Goal: Transaction & Acquisition: Download file/media

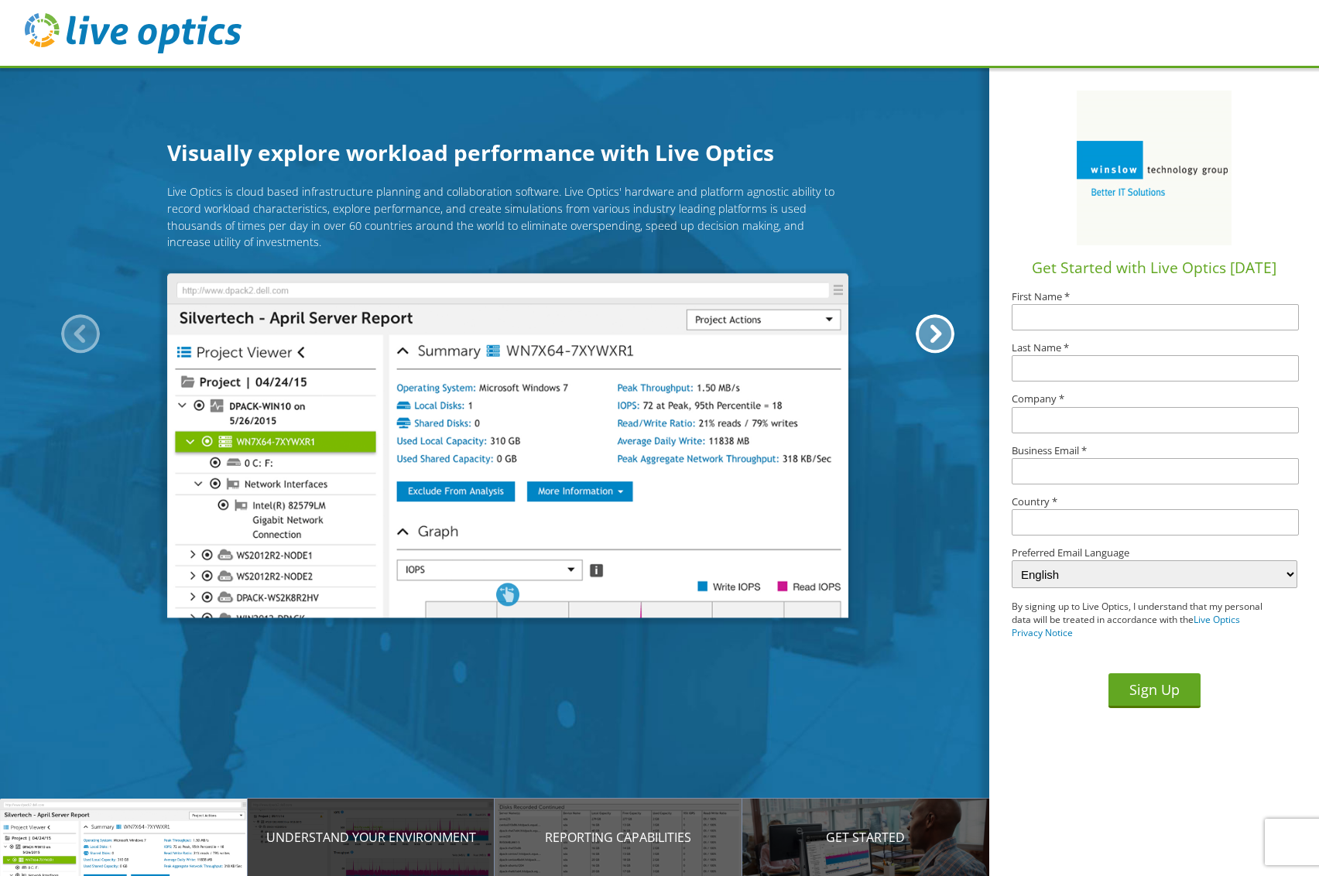
click at [329, 725] on p "Understand your environment" at bounding box center [372, 837] width 248 height 19
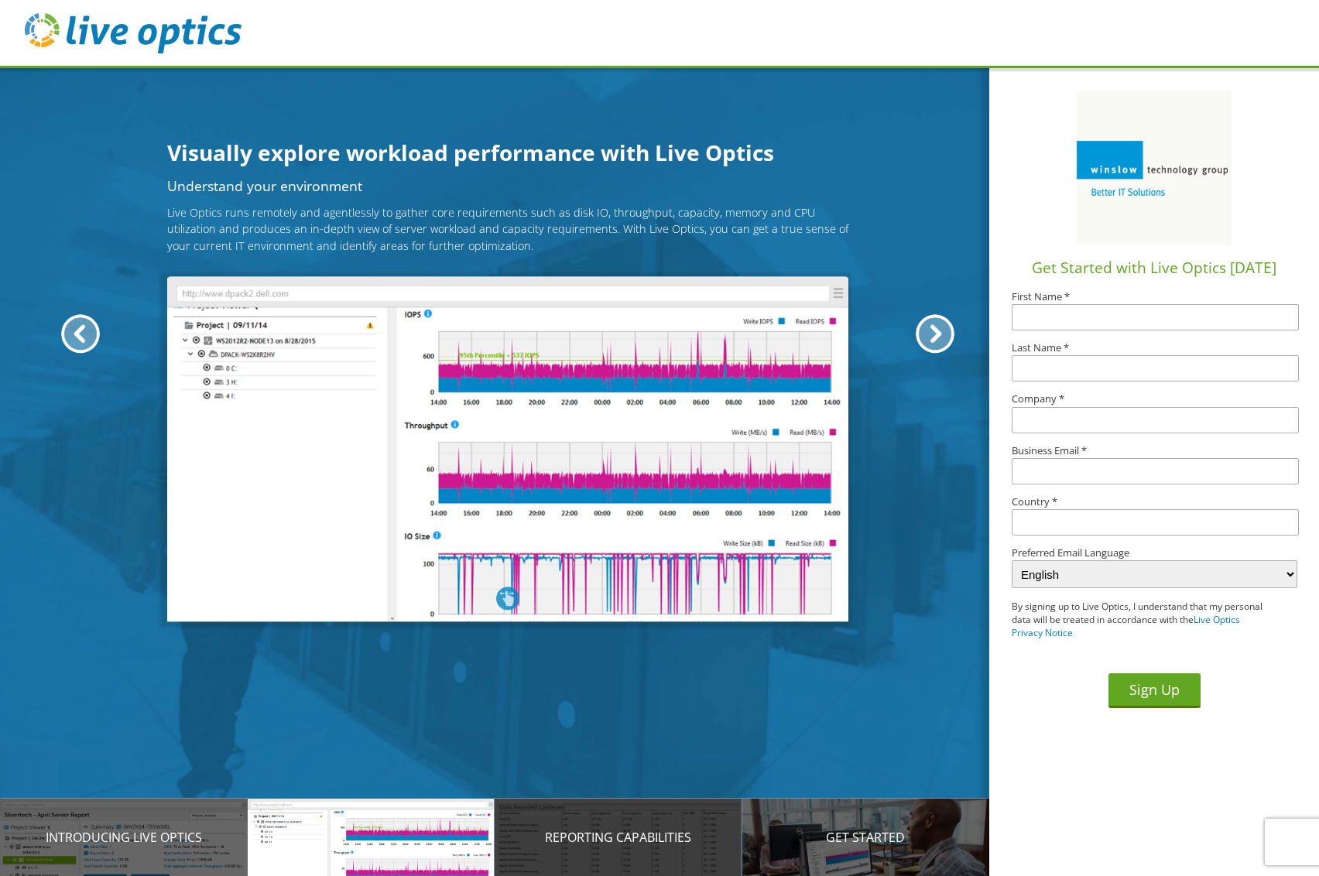
click at [585, 725] on p "Reporting Capabilities" at bounding box center [619, 837] width 248 height 19
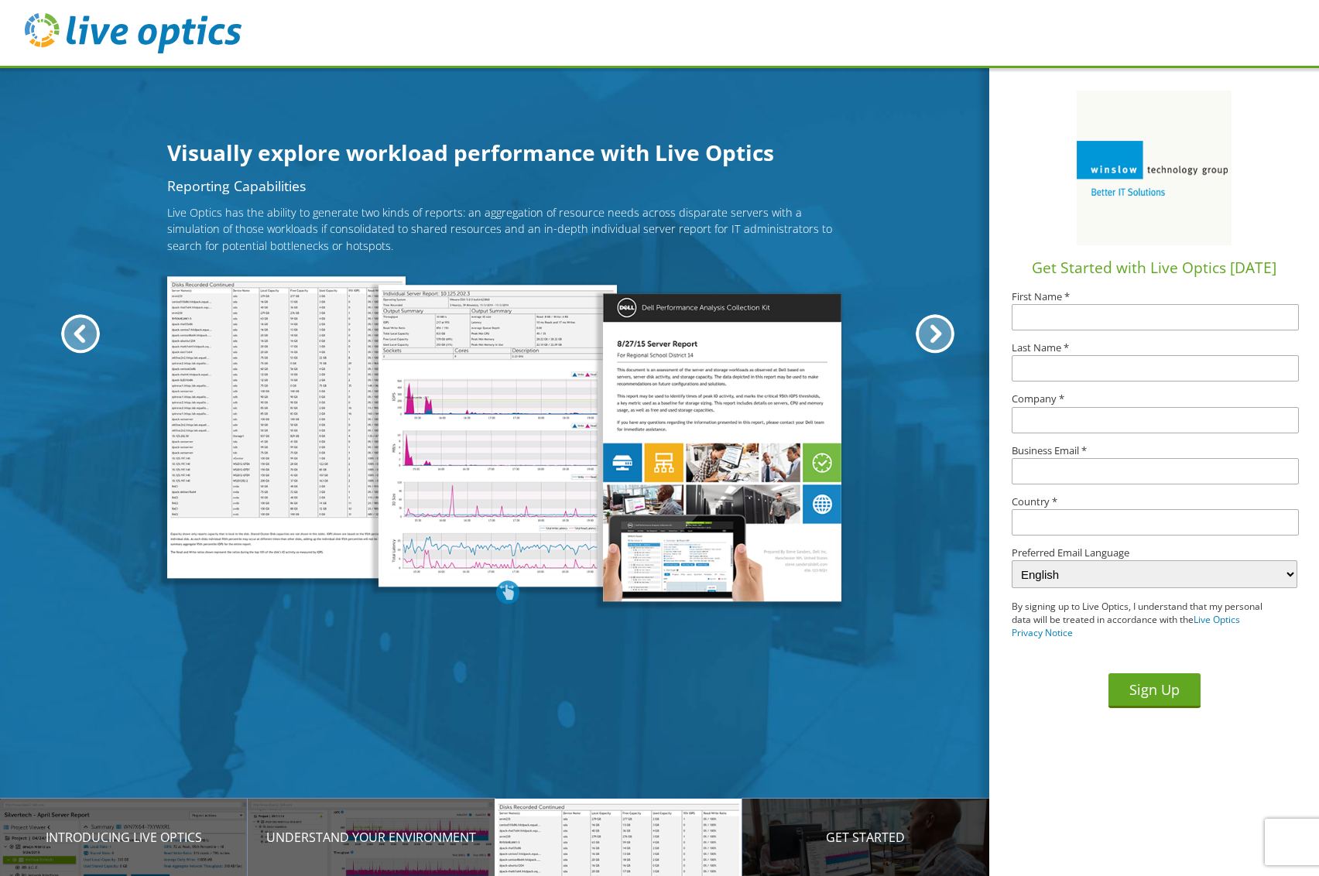
click at [879, 725] on div "Get Started" at bounding box center [866, 837] width 248 height 77
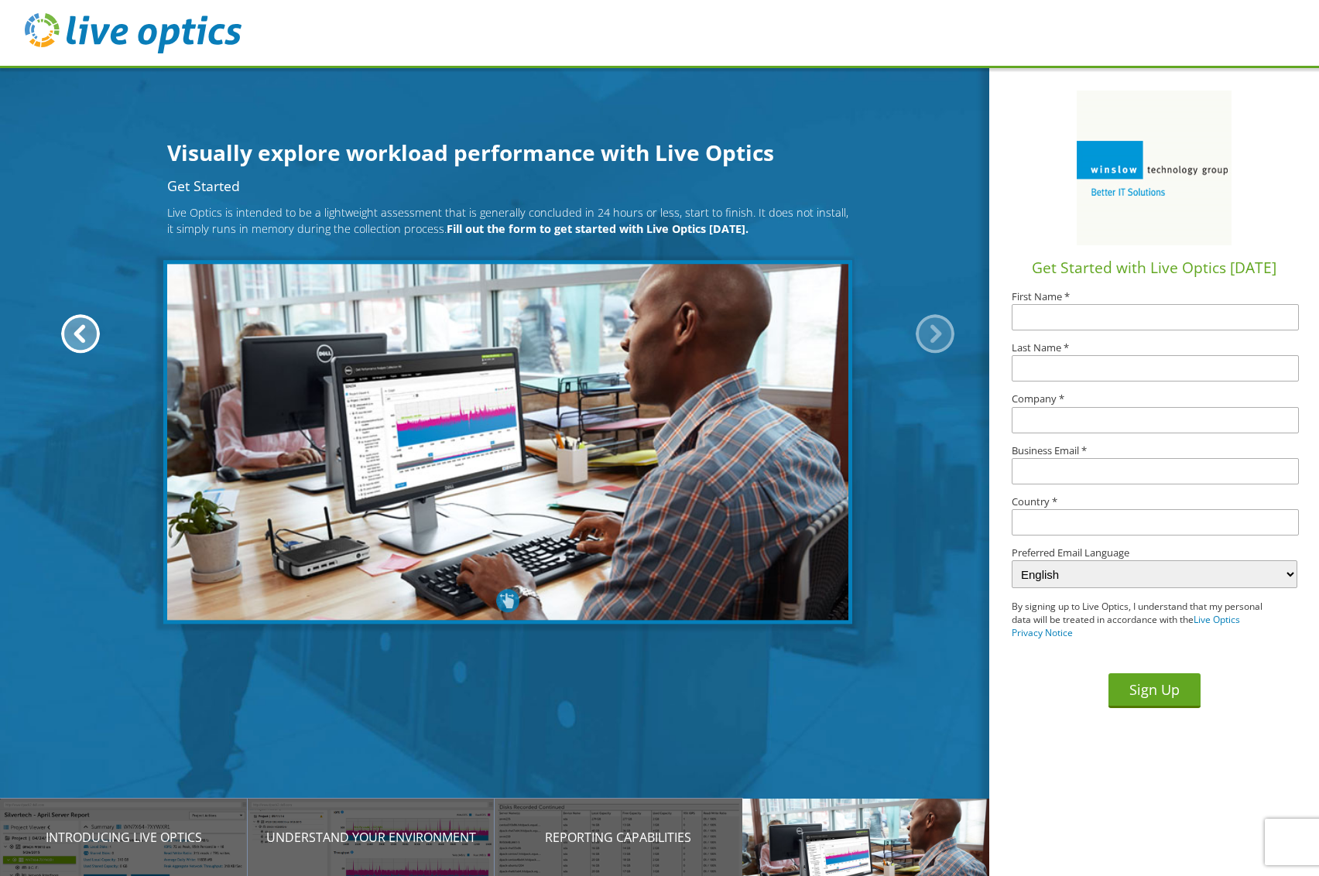
click at [1090, 315] on input "text" at bounding box center [1155, 317] width 287 height 26
type input "[PERSON_NAME]"
type input "Eremid Genomic Services, LLC"
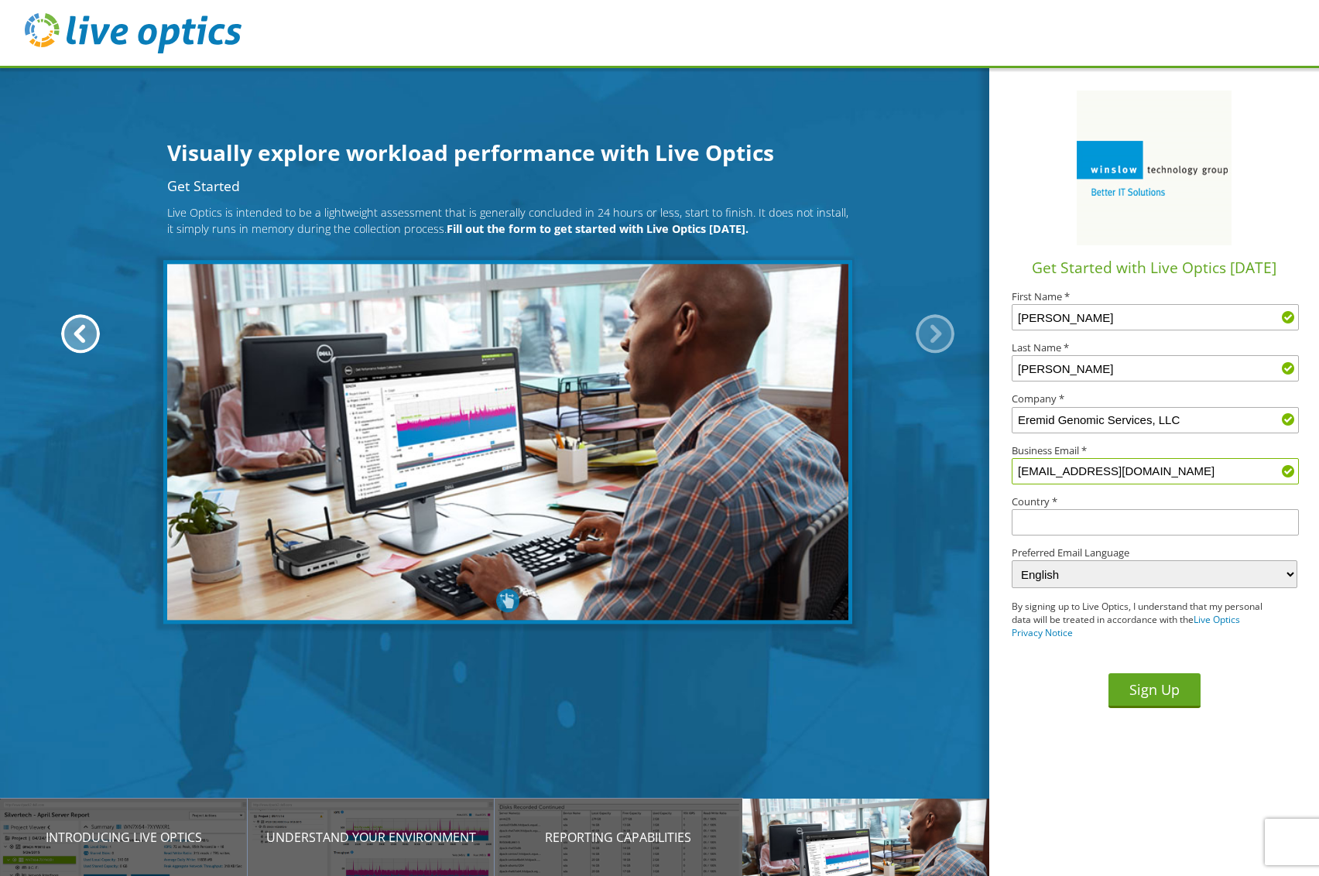
type input "[EMAIL_ADDRESS][DOMAIN_NAME]"
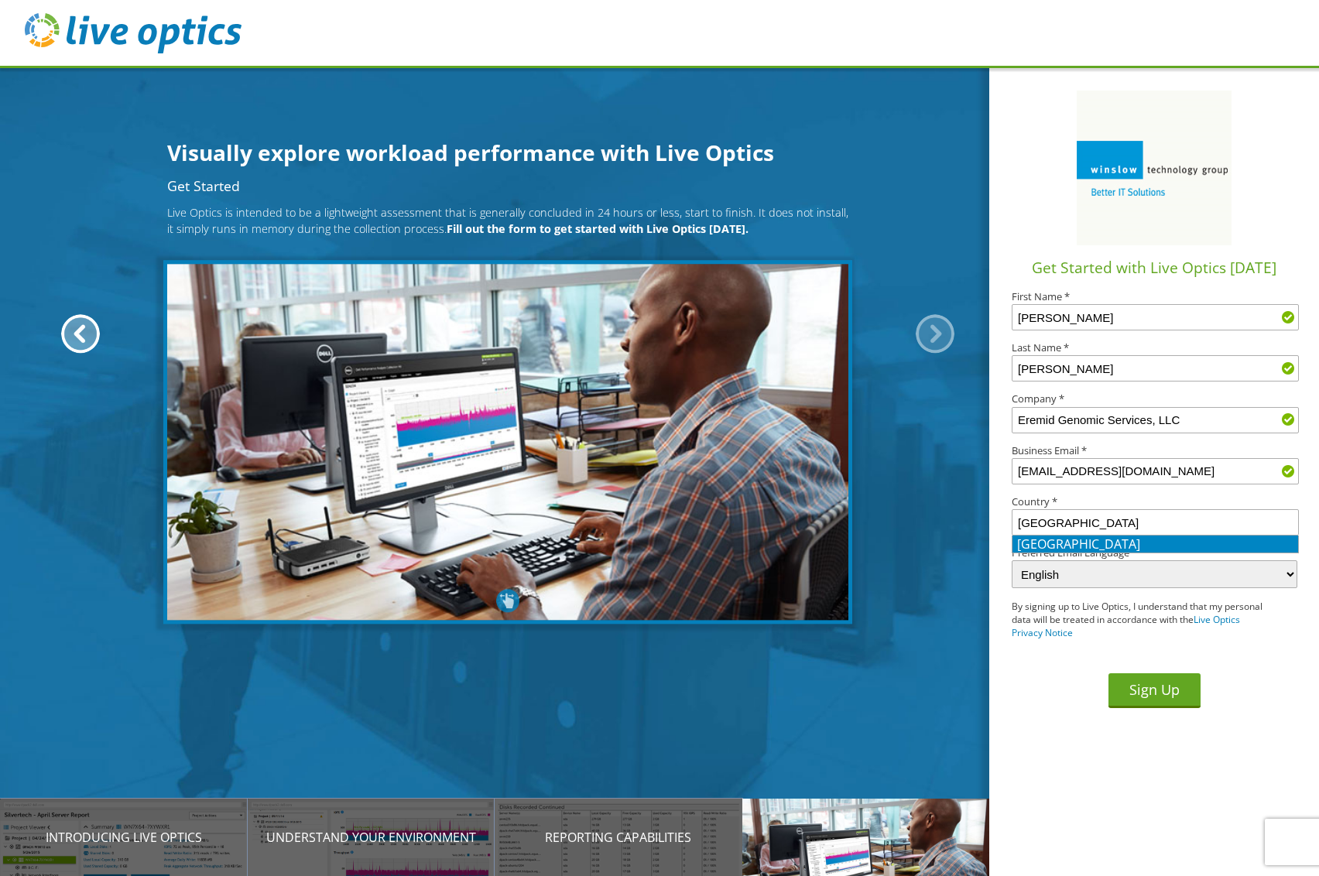
click at [1041, 542] on li "[GEOGRAPHIC_DATA]" at bounding box center [1155, 544] width 286 height 17
type input "[GEOGRAPHIC_DATA]"
click at [1149, 691] on button "Sign Up" at bounding box center [1154, 690] width 92 height 35
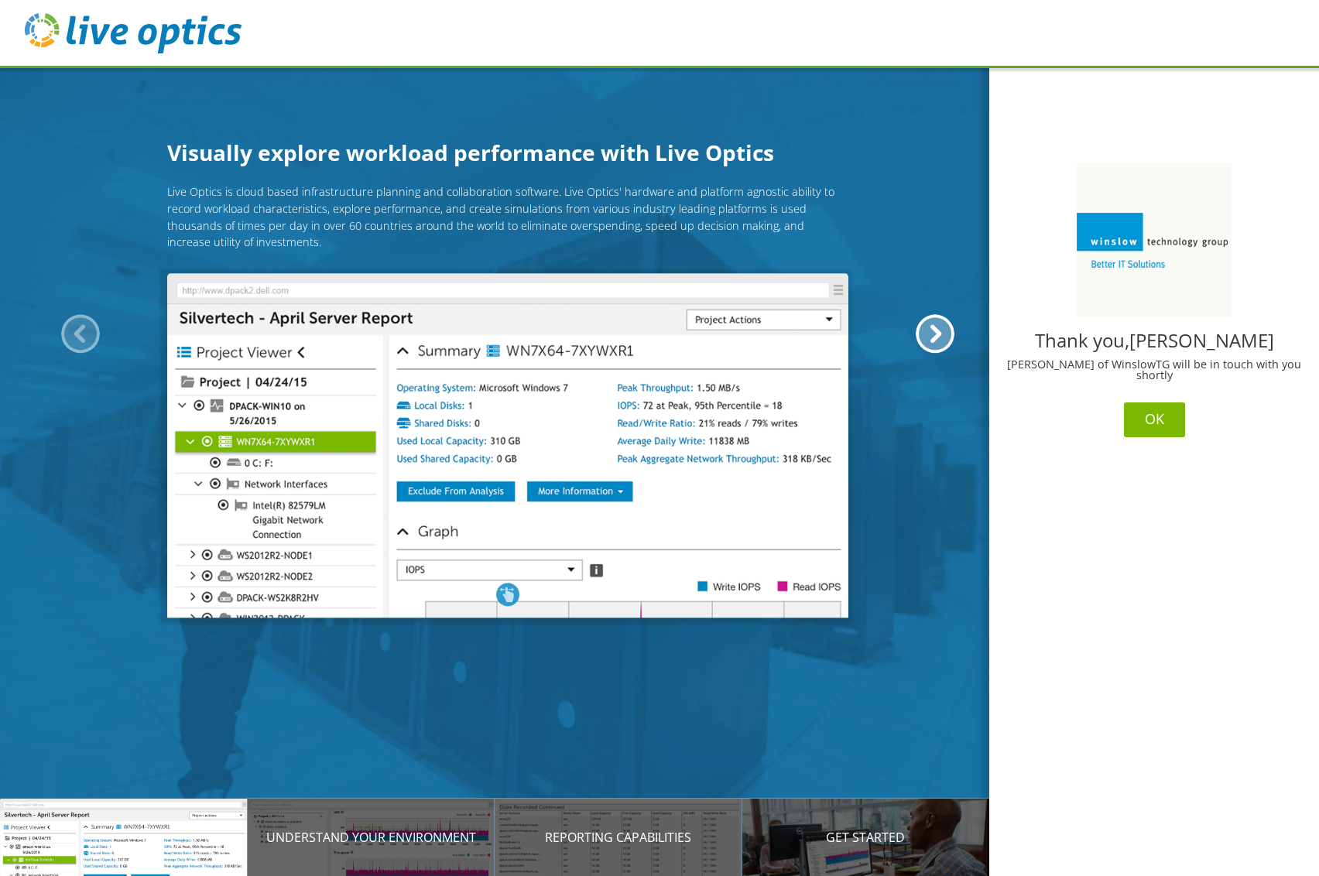
click at [1159, 415] on button "OK" at bounding box center [1154, 420] width 61 height 35
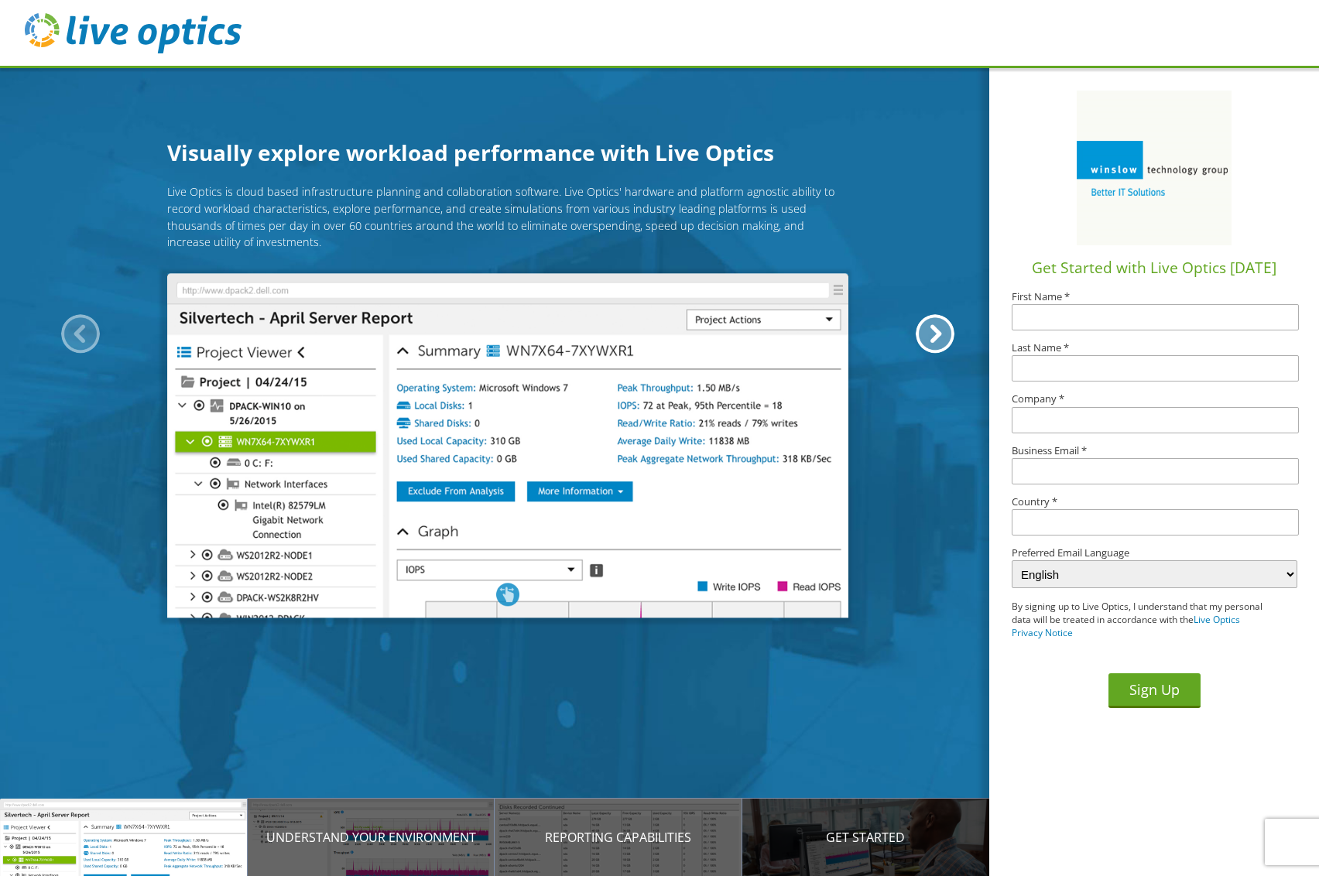
click at [855, 836] on p "Get Started" at bounding box center [866, 837] width 248 height 19
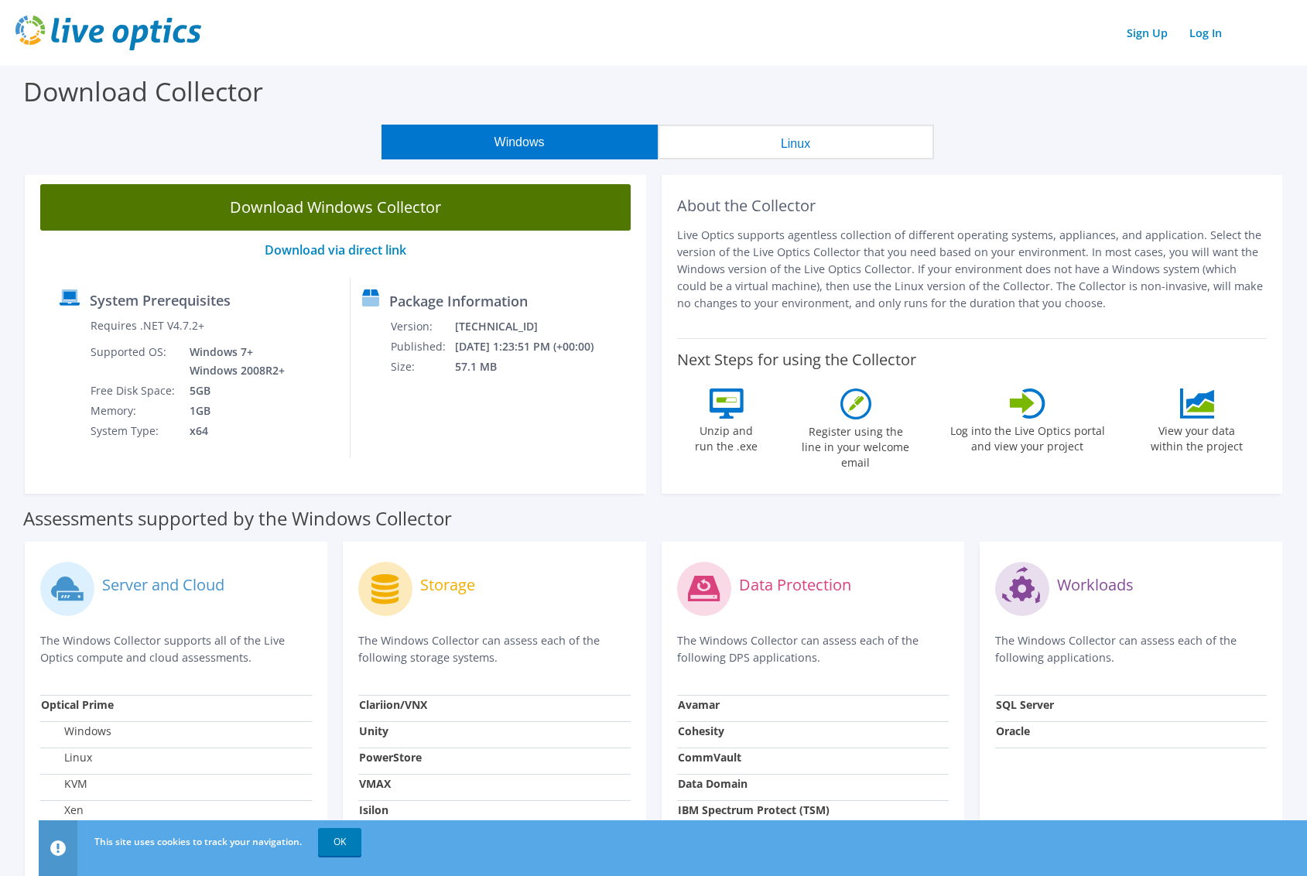
click at [313, 206] on link "Download Windows Collector" at bounding box center [335, 207] width 591 height 46
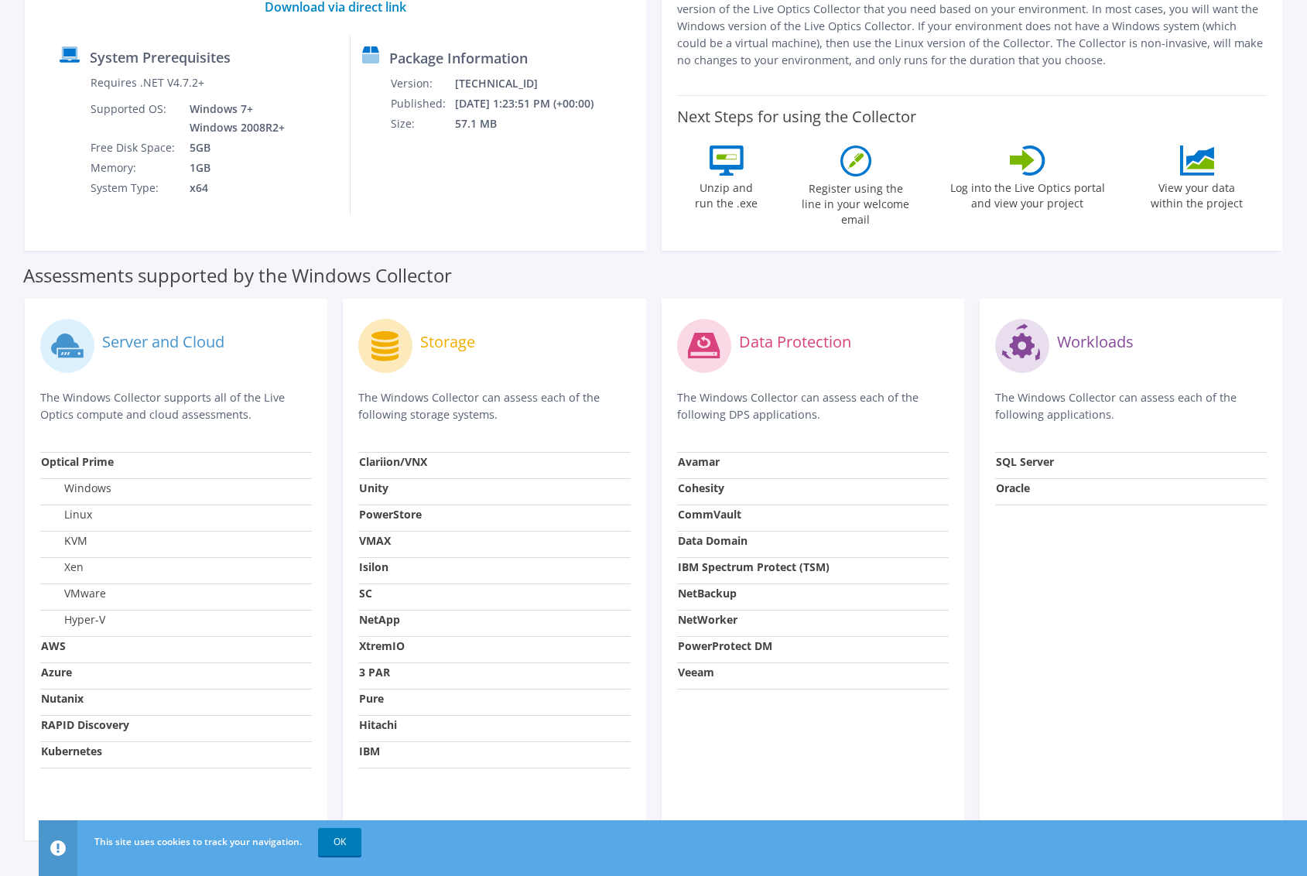
scroll to position [245, 0]
click at [368, 584] on strong "SC" at bounding box center [365, 591] width 13 height 15
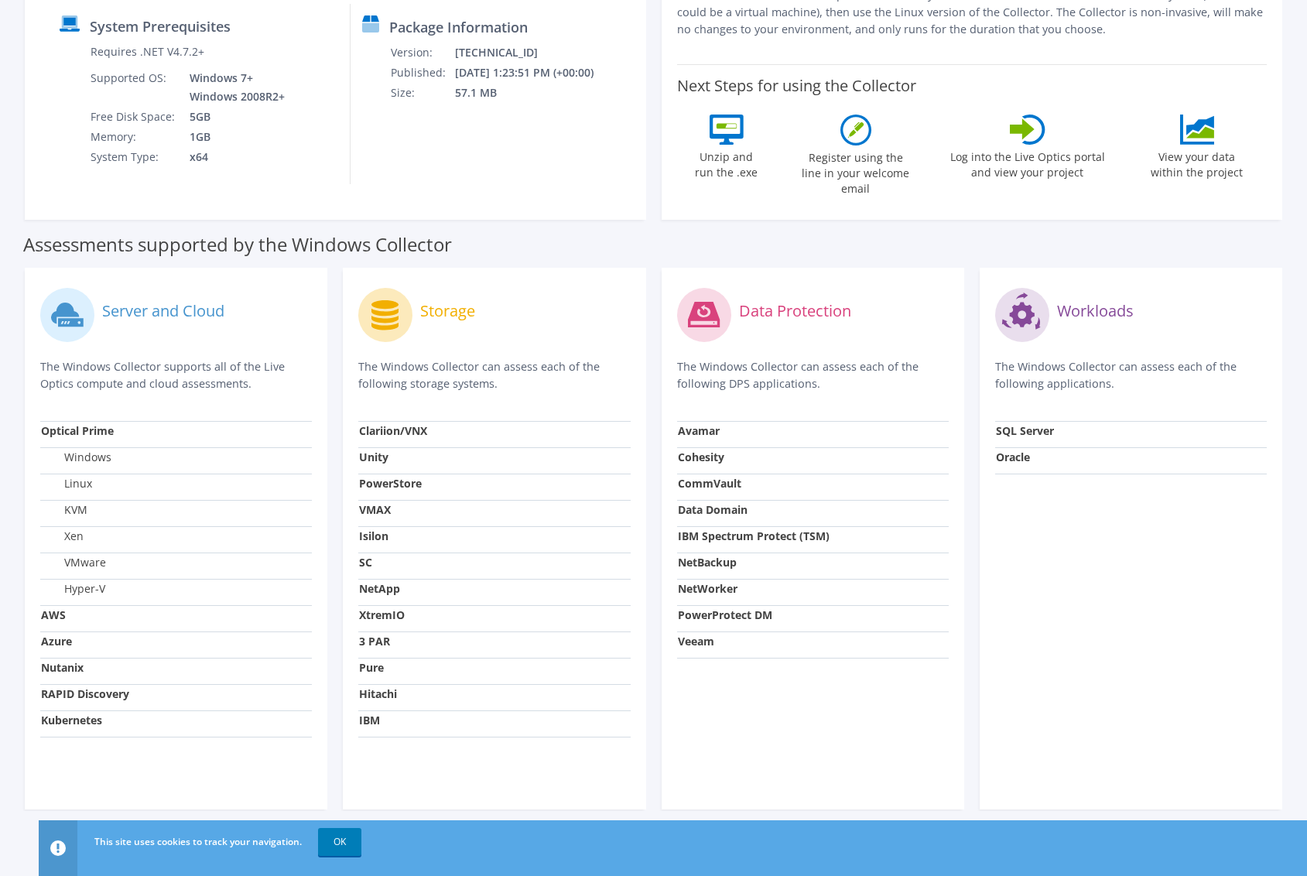
scroll to position [0, 0]
